Goal: Task Accomplishment & Management: Manage account settings

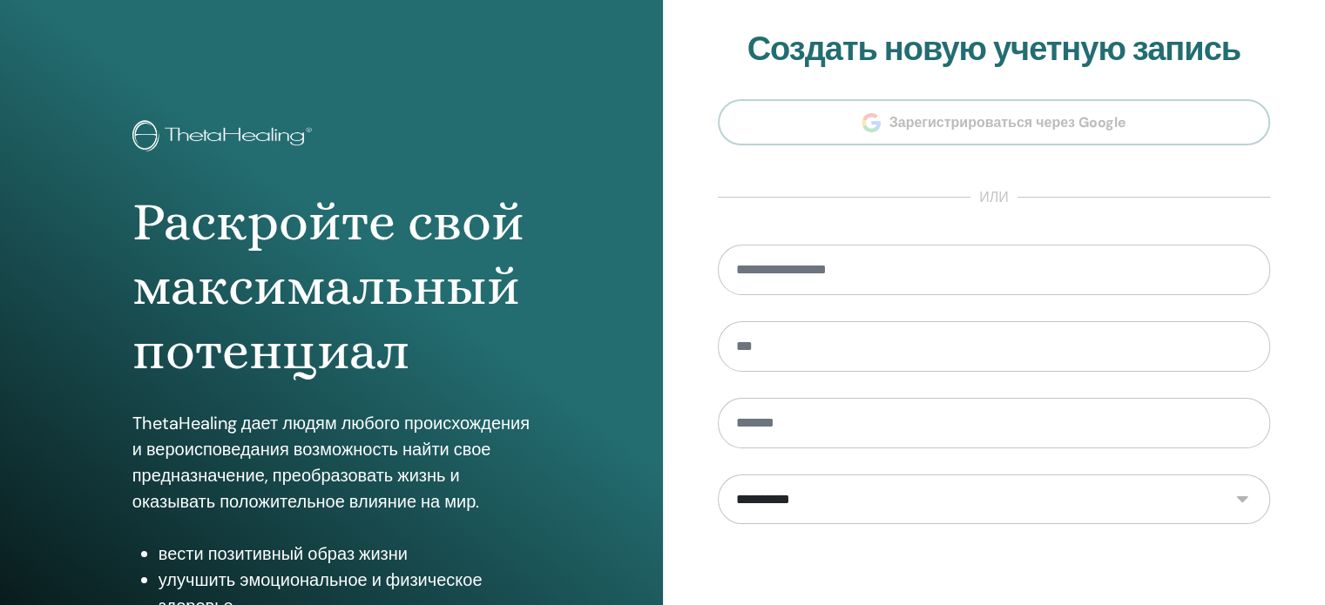
scroll to position [230, 0]
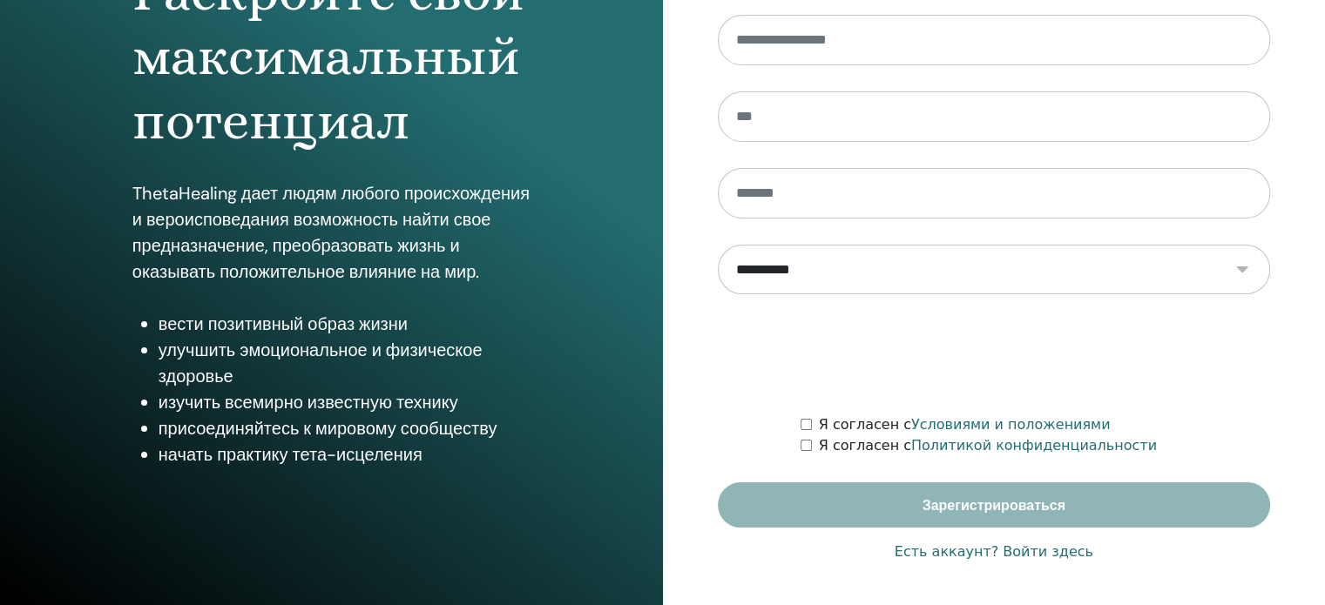
click at [1022, 550] on font "Есть аккаунт? Войти здесь" at bounding box center [993, 551] width 199 height 17
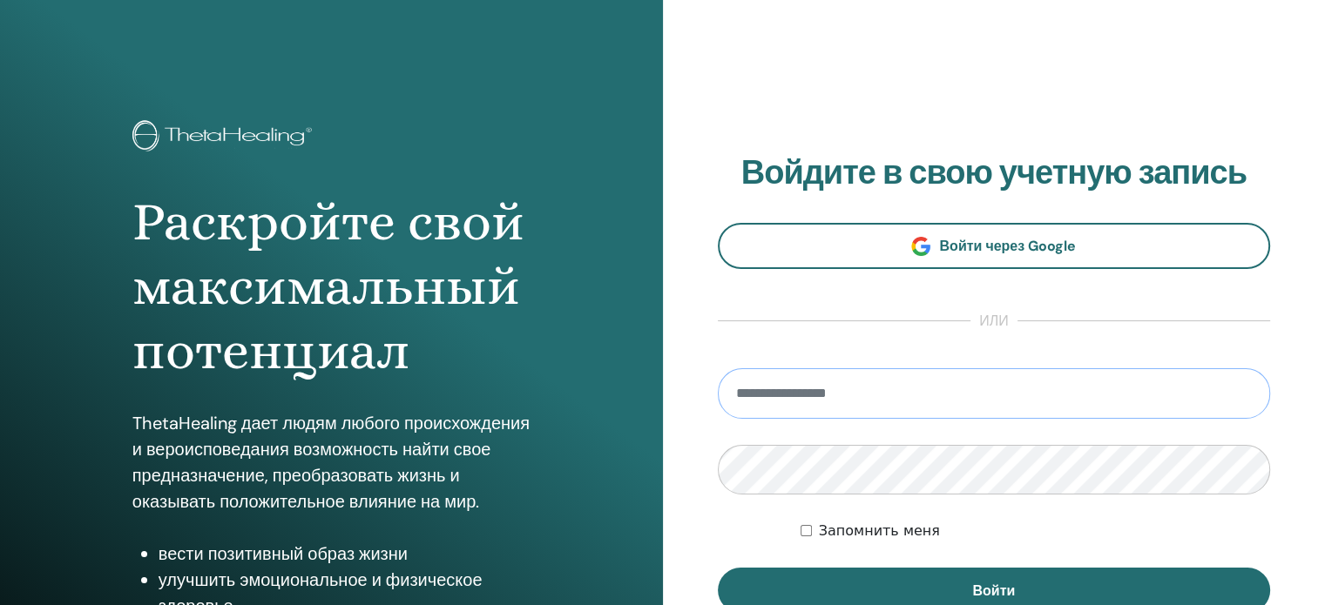
click at [868, 408] on input "email" at bounding box center [994, 393] width 553 height 51
type input "**********"
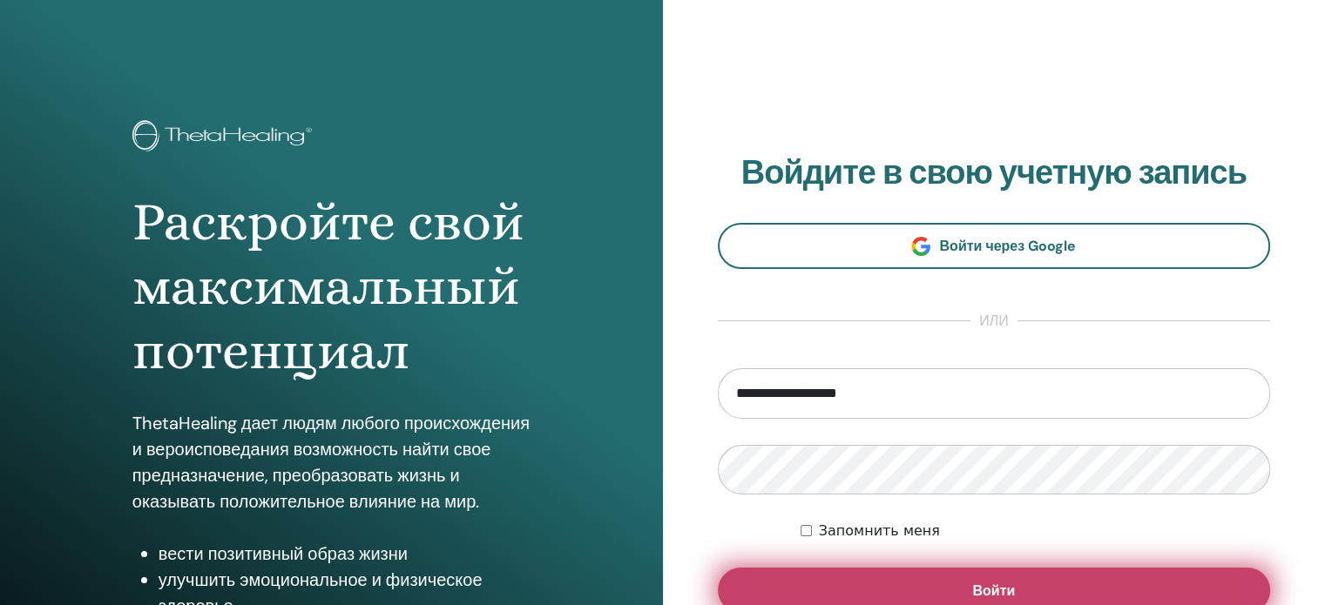
click at [895, 578] on button "Войти" at bounding box center [994, 590] width 553 height 45
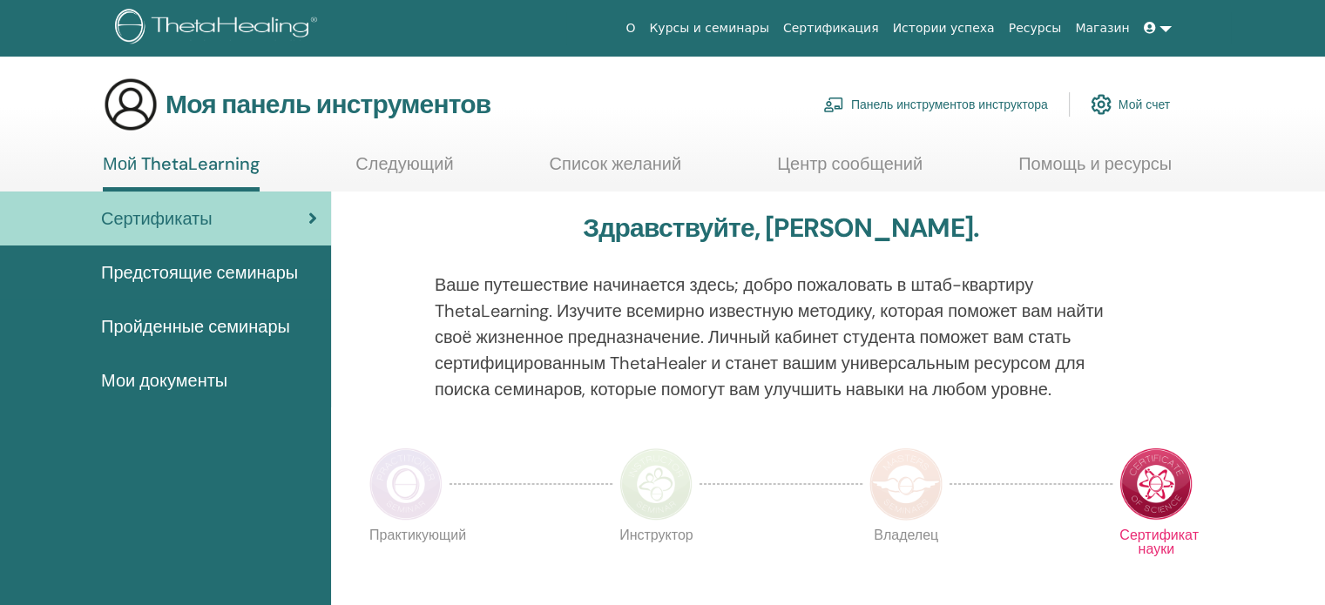
click at [939, 102] on font "Панель инструментов инструктора" at bounding box center [949, 106] width 197 height 16
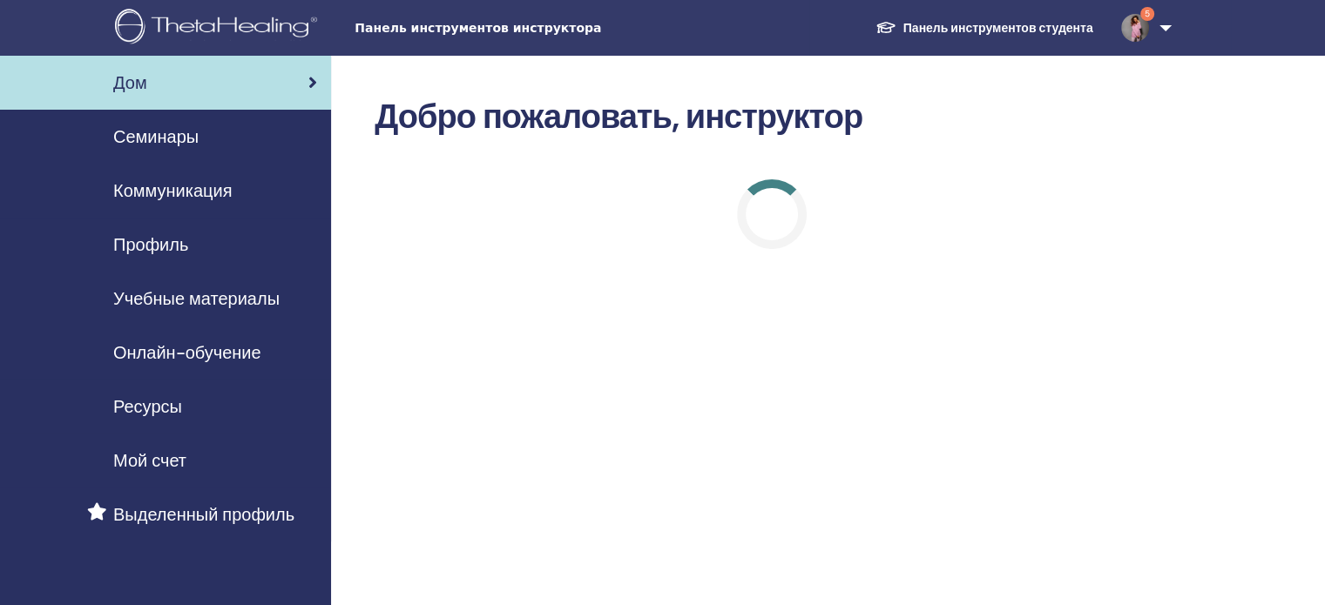
click at [167, 141] on font "Семинары" at bounding box center [155, 136] width 85 height 23
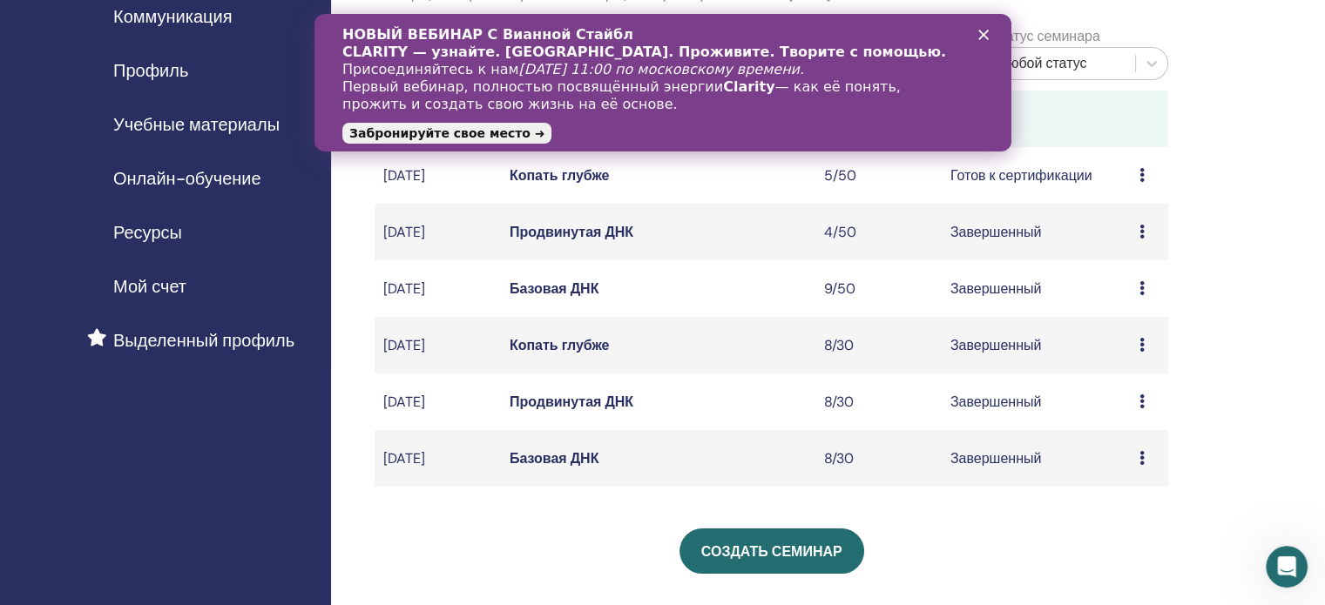
click at [550, 468] on font "Базовая ДНК" at bounding box center [555, 458] width 90 height 18
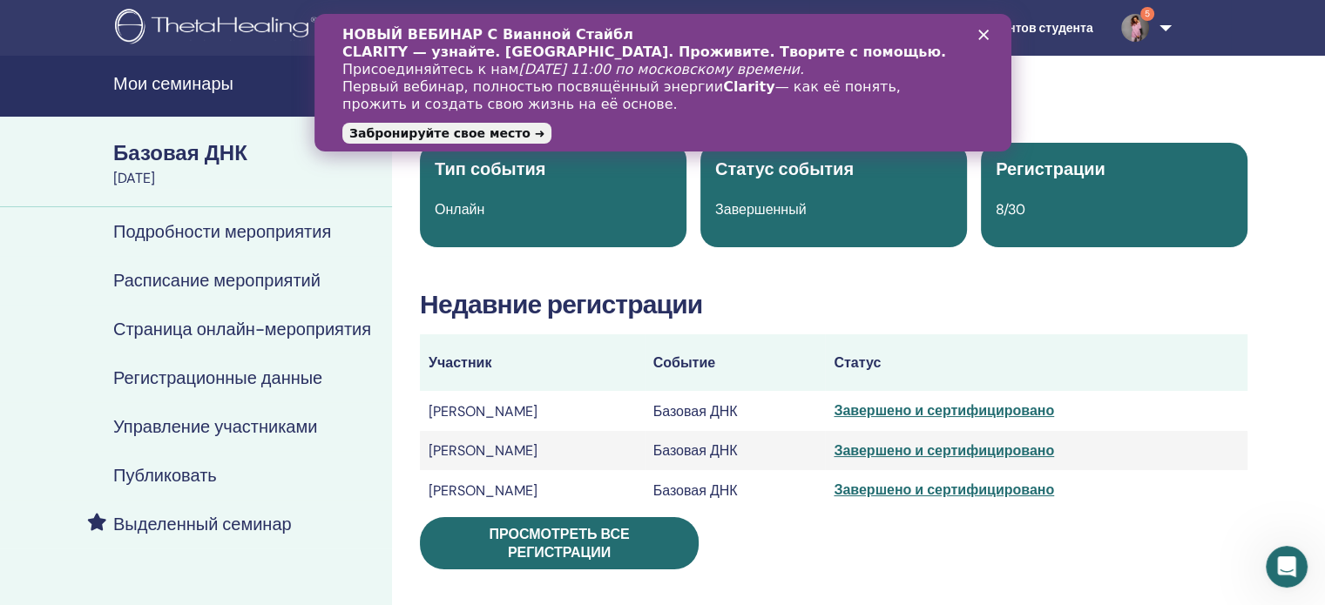
scroll to position [87, 0]
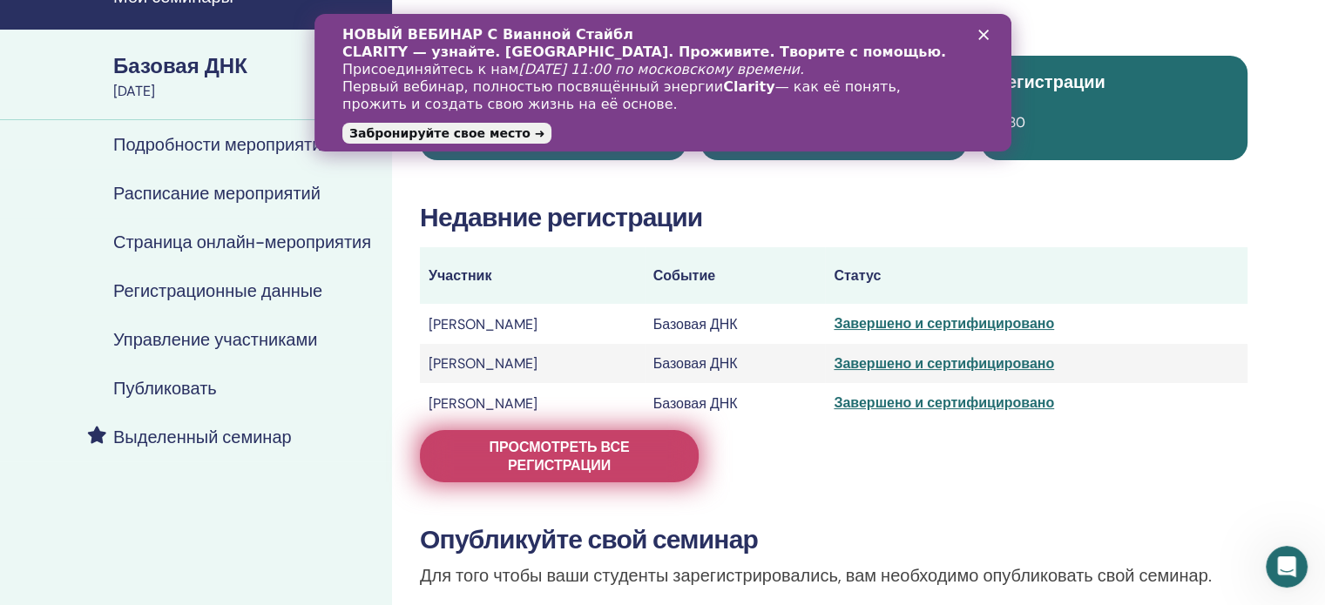
click at [567, 462] on font "Просмотреть все регистрации" at bounding box center [559, 456] width 140 height 37
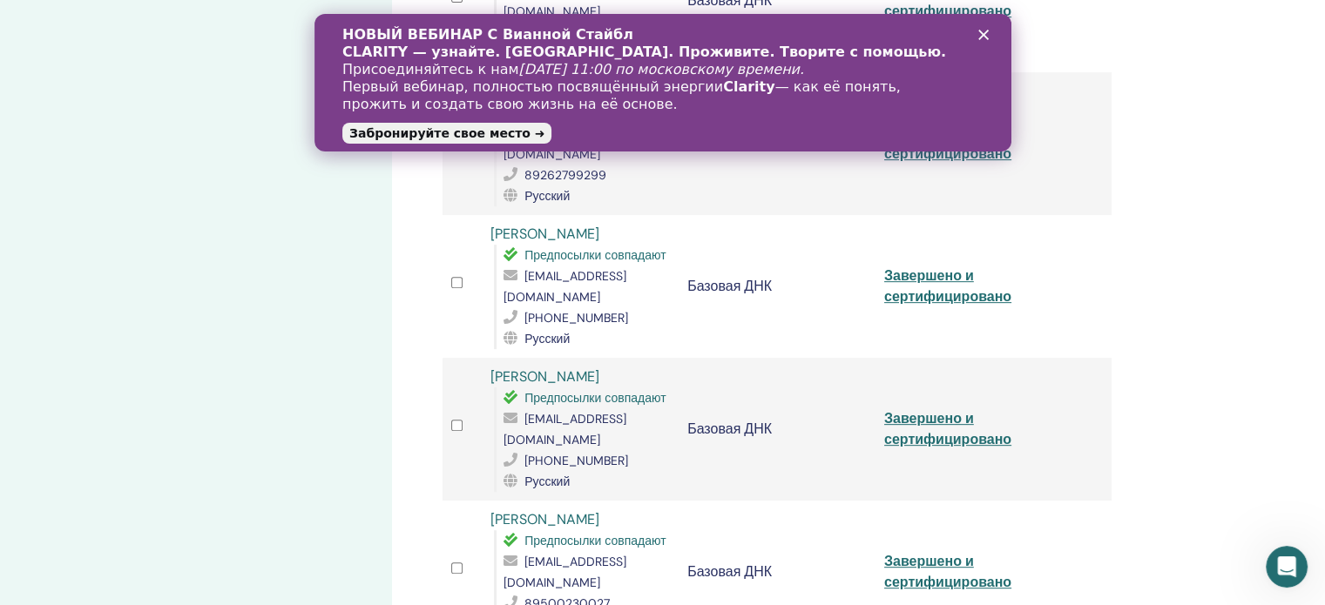
scroll to position [523, 0]
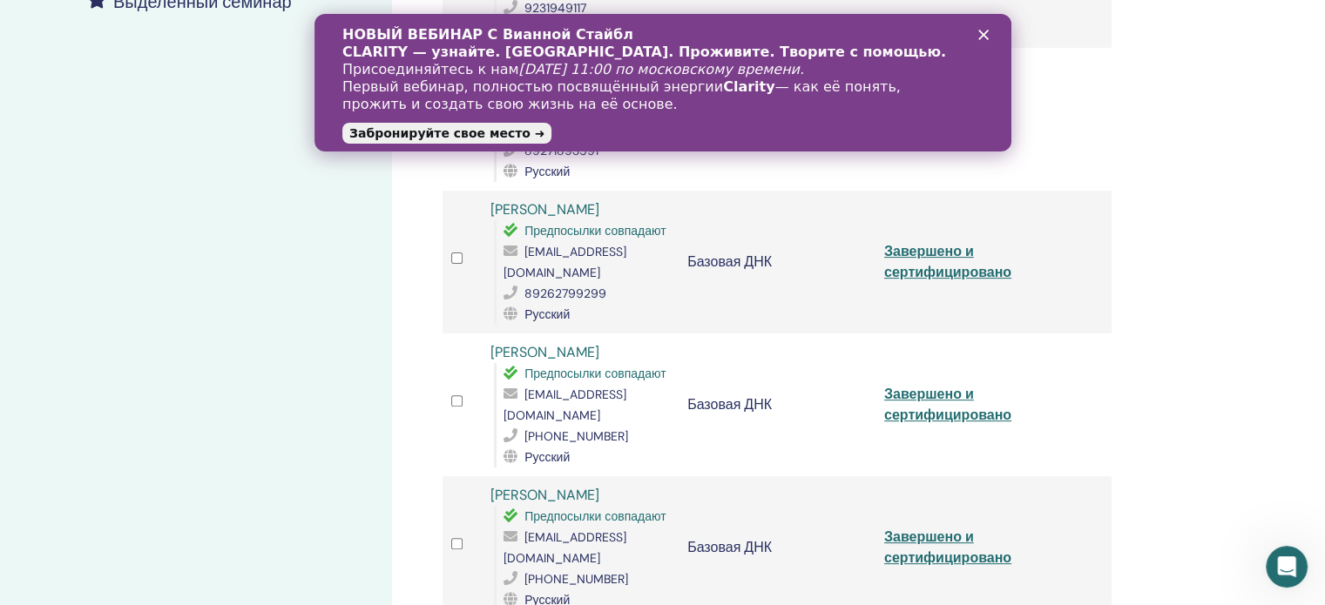
click at [981, 33] on polygon "Закрыть" at bounding box center [982, 35] width 10 height 10
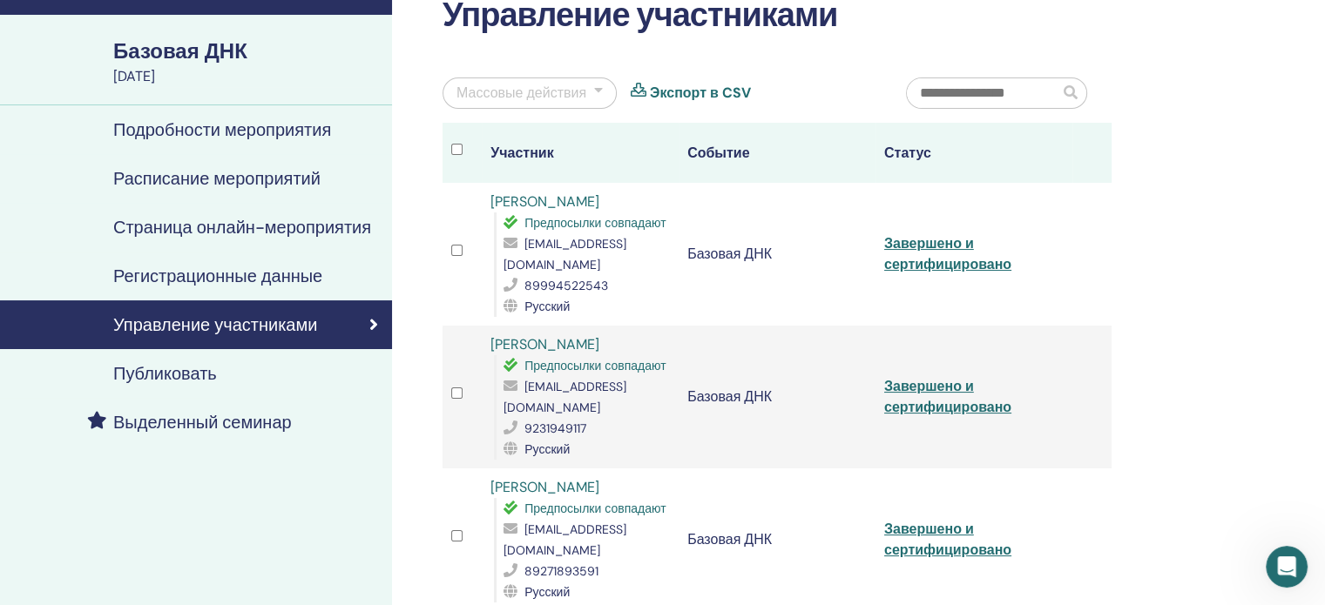
scroll to position [0, 0]
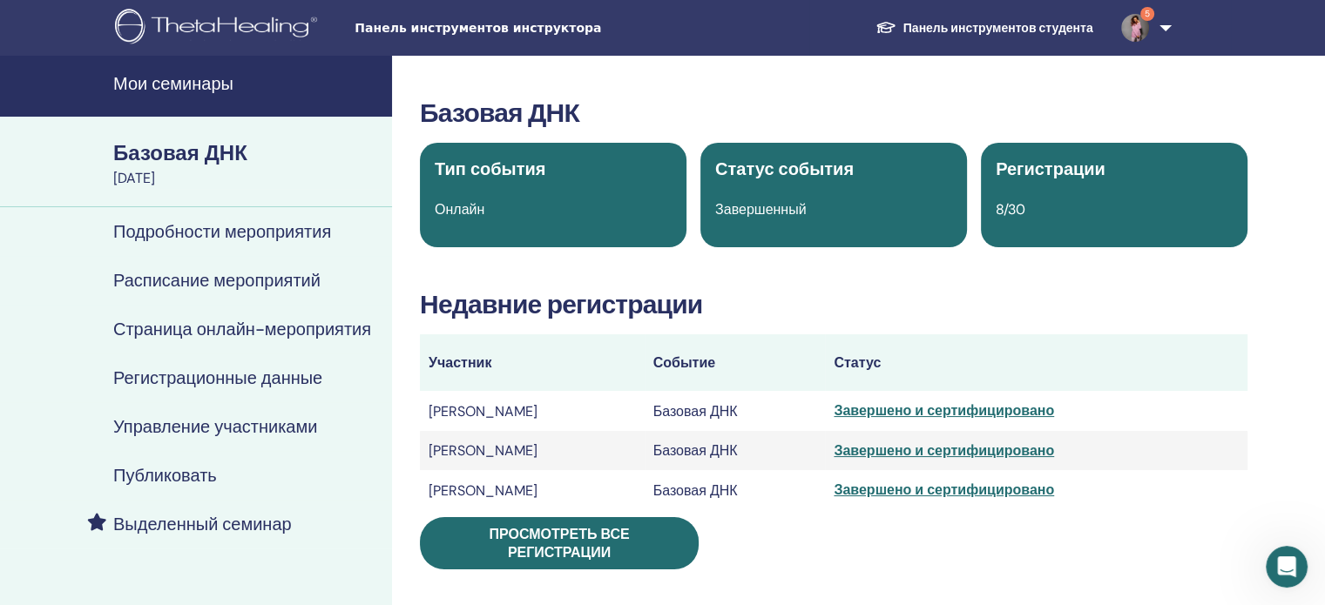
click at [187, 84] on font "Мои семинары" at bounding box center [173, 83] width 120 height 23
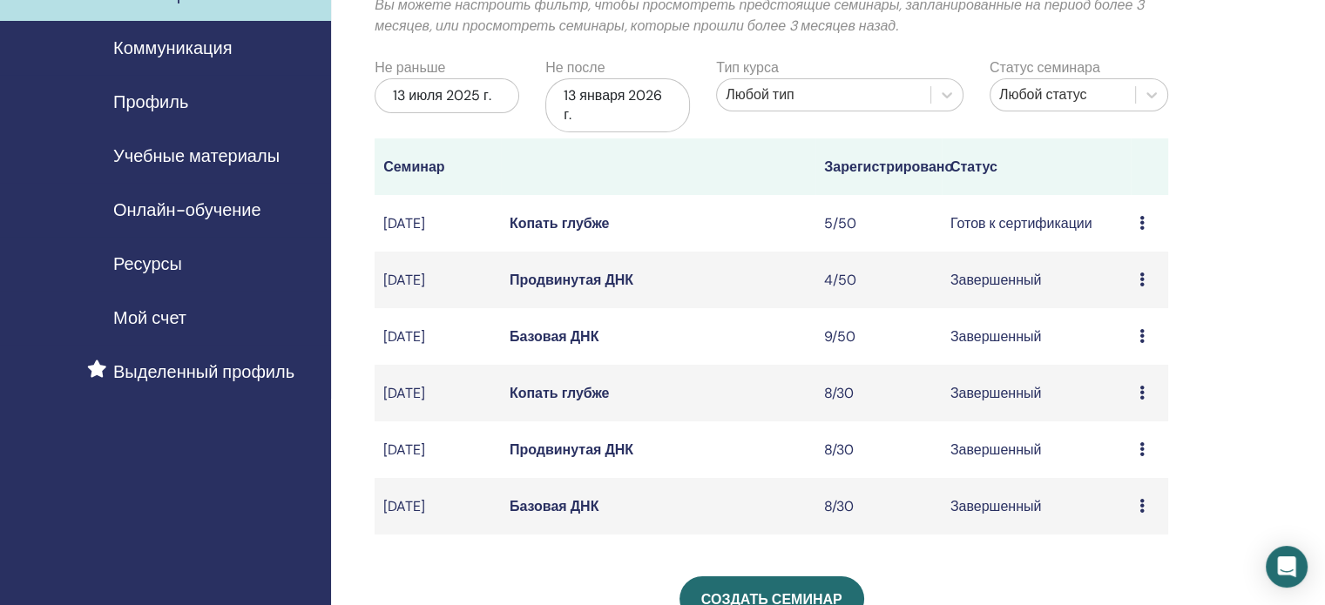
scroll to position [174, 0]
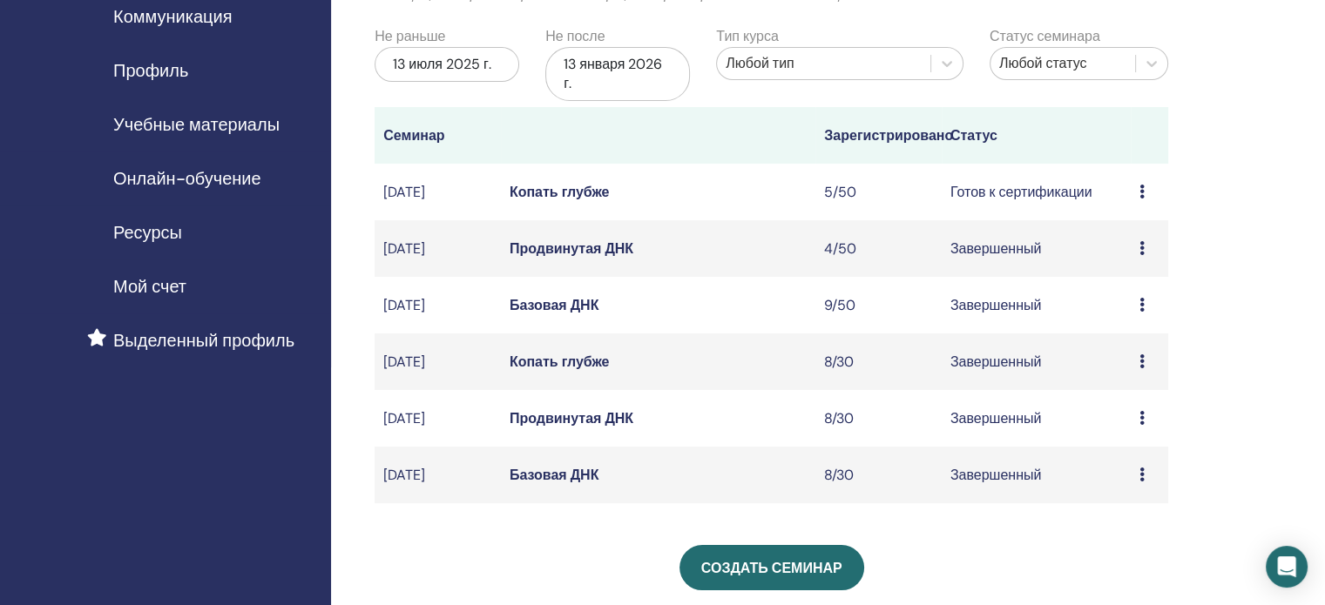
click at [575, 314] on font "Базовая ДНК" at bounding box center [555, 305] width 90 height 18
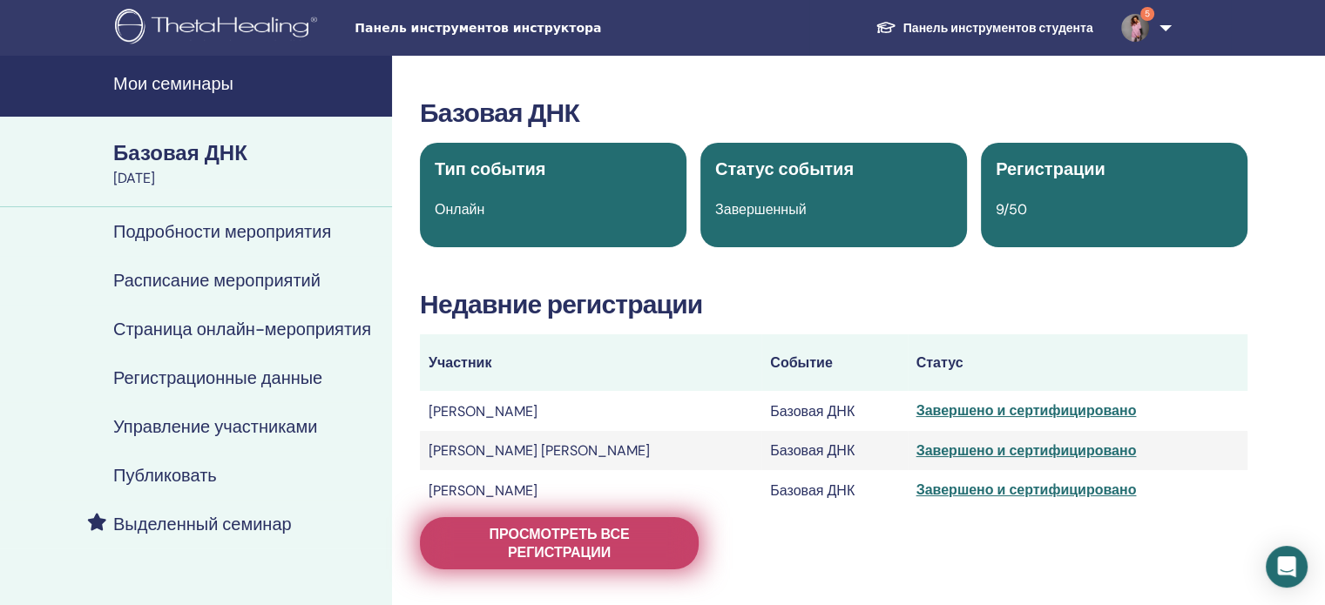
click at [625, 543] on font "Просмотреть все регистрации" at bounding box center [559, 543] width 140 height 37
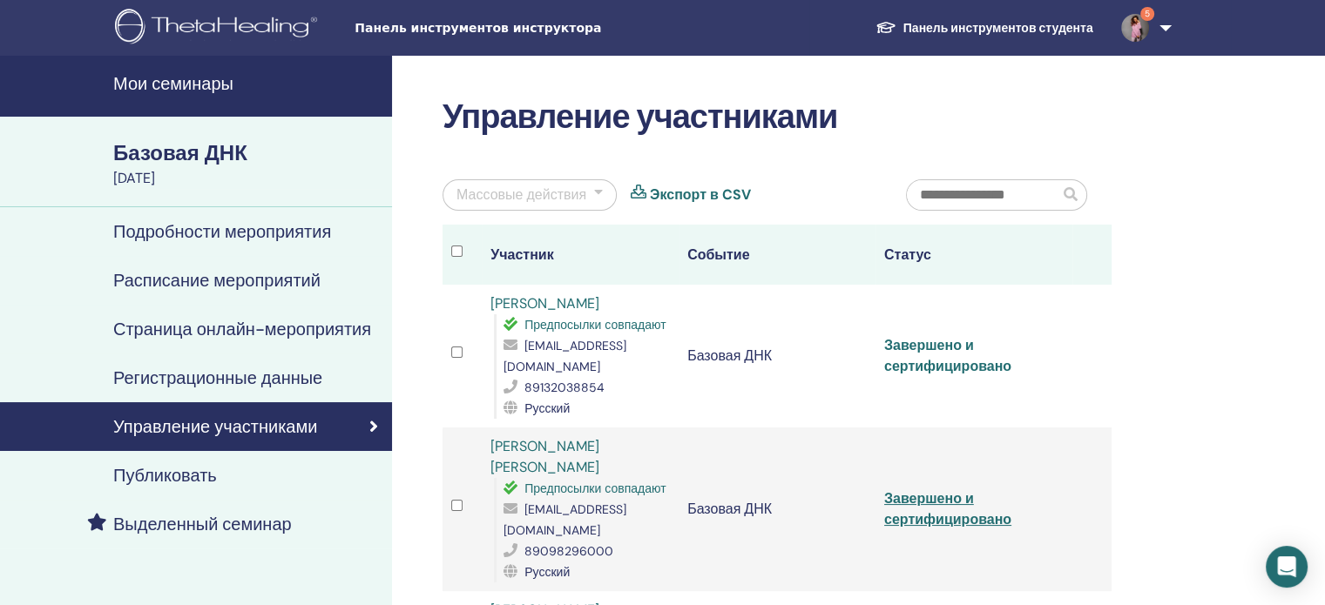
click at [926, 336] on font "Завершено и сертифицировано" at bounding box center [947, 355] width 127 height 39
click at [144, 80] on font "Мои семинары" at bounding box center [173, 83] width 120 height 23
